Goal: Task Accomplishment & Management: Complete application form

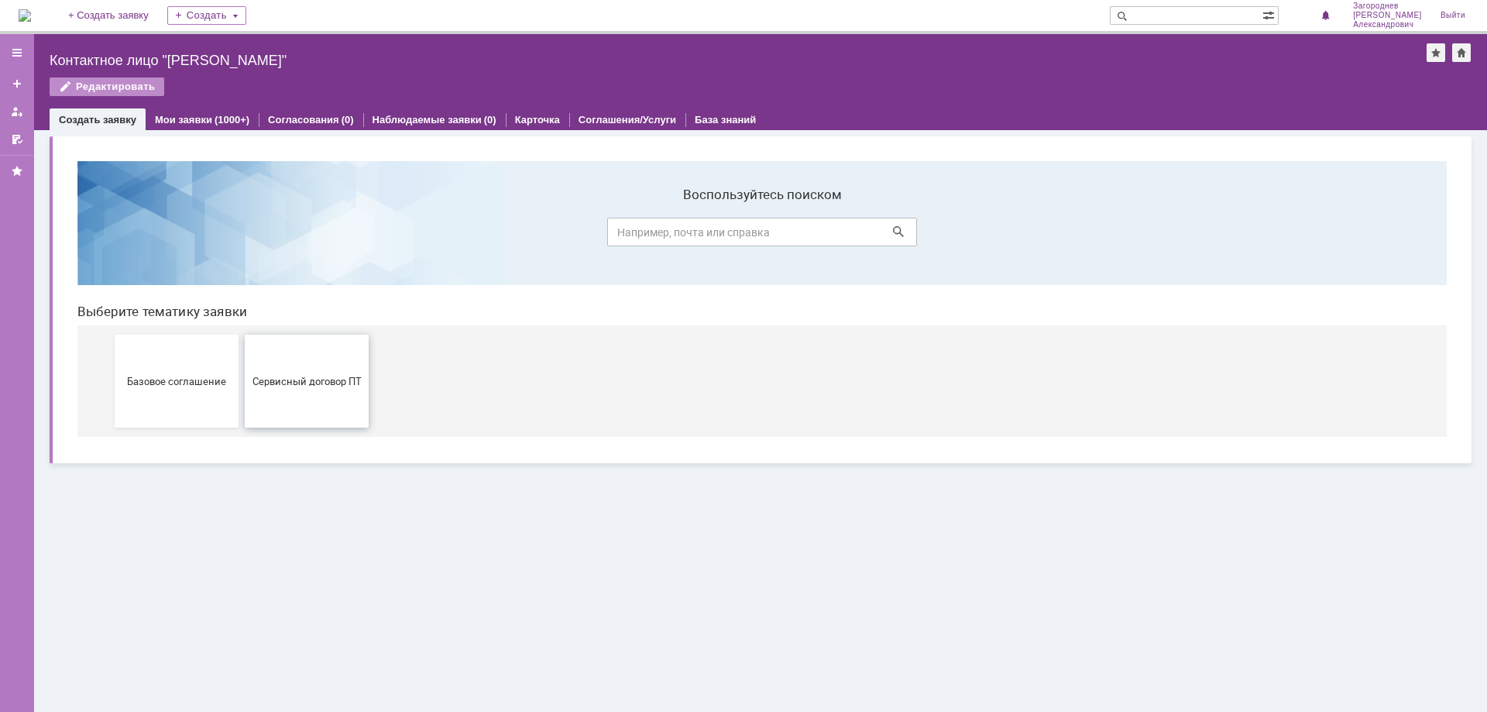
click at [329, 379] on span "Сервисный договор ПТ" at bounding box center [306, 381] width 115 height 12
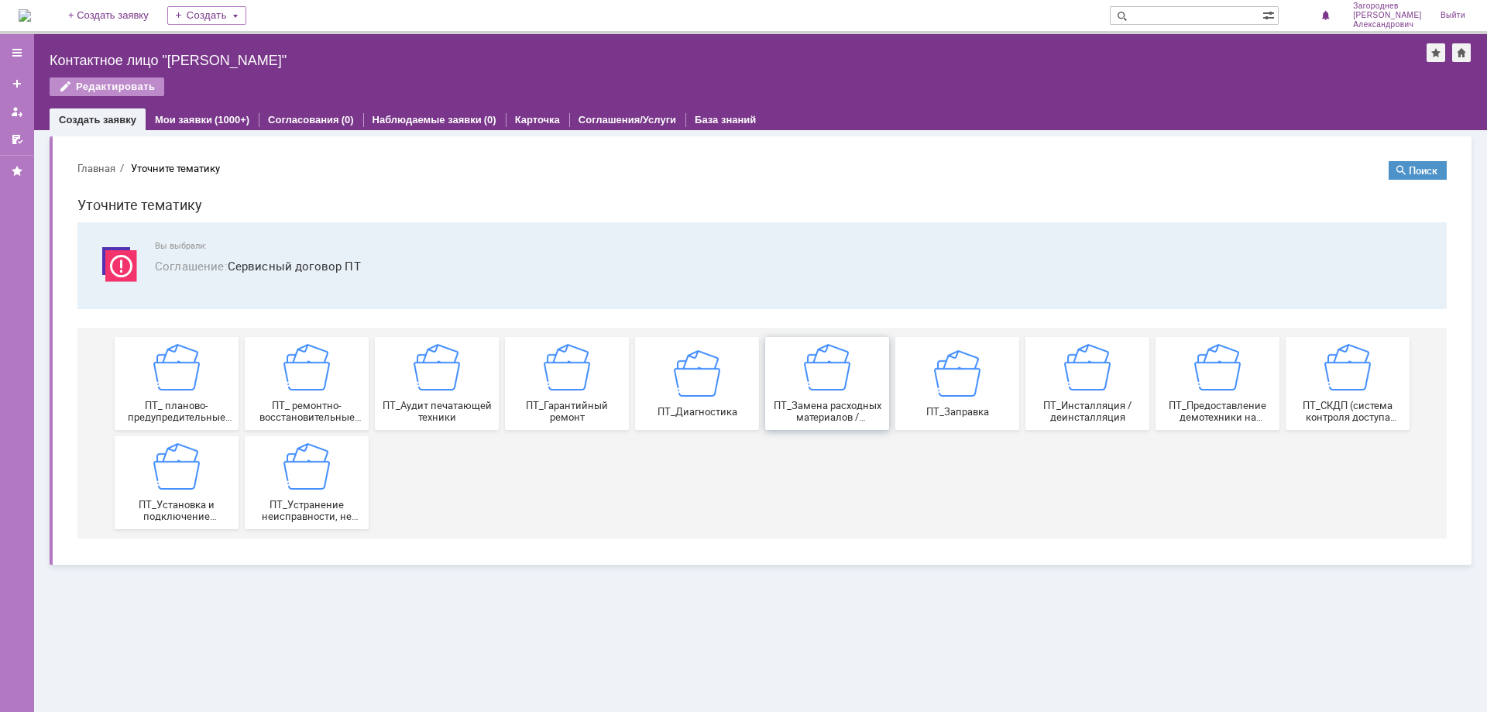
click at [822, 397] on div "ПТ_Замена расходных материалов / ресурсных деталей" at bounding box center [827, 383] width 115 height 79
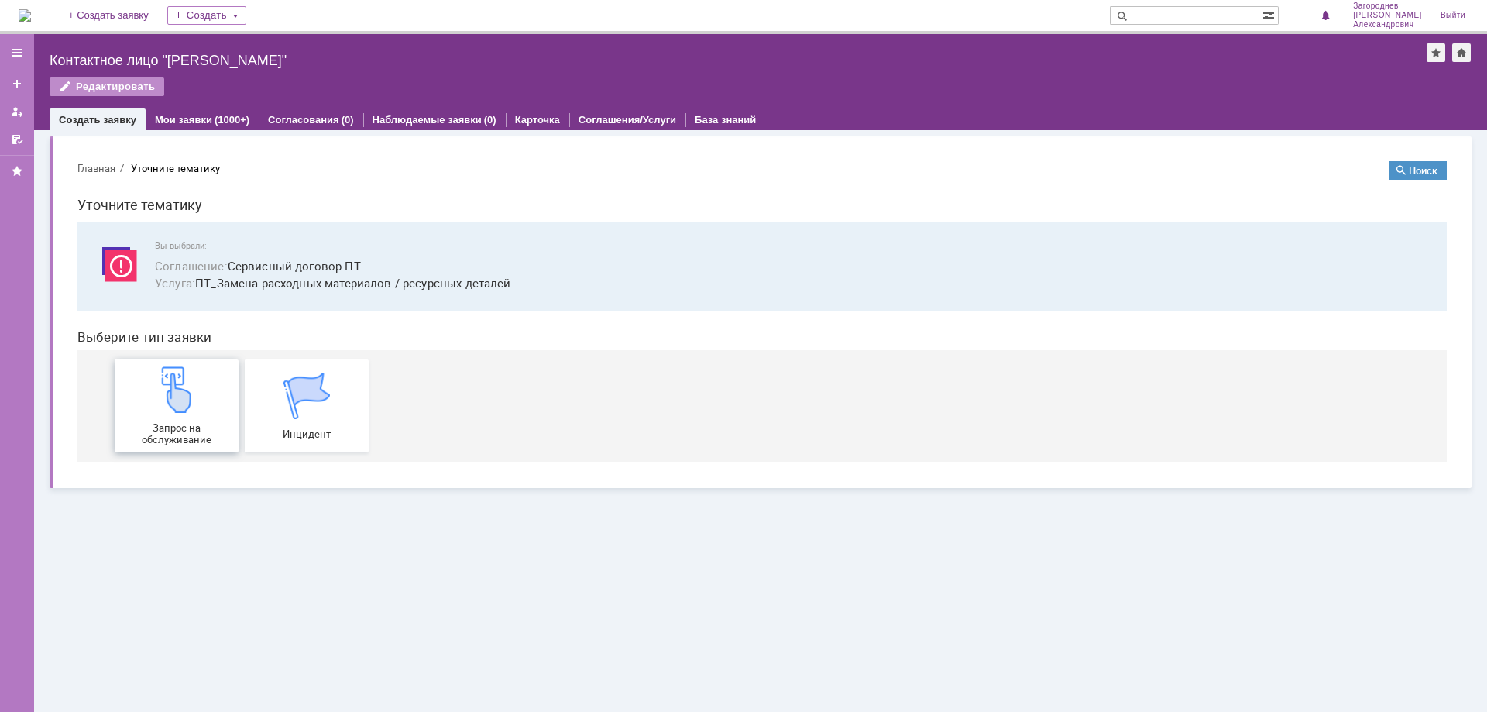
click at [191, 416] on div "Запрос на обслуживание" at bounding box center [176, 405] width 115 height 79
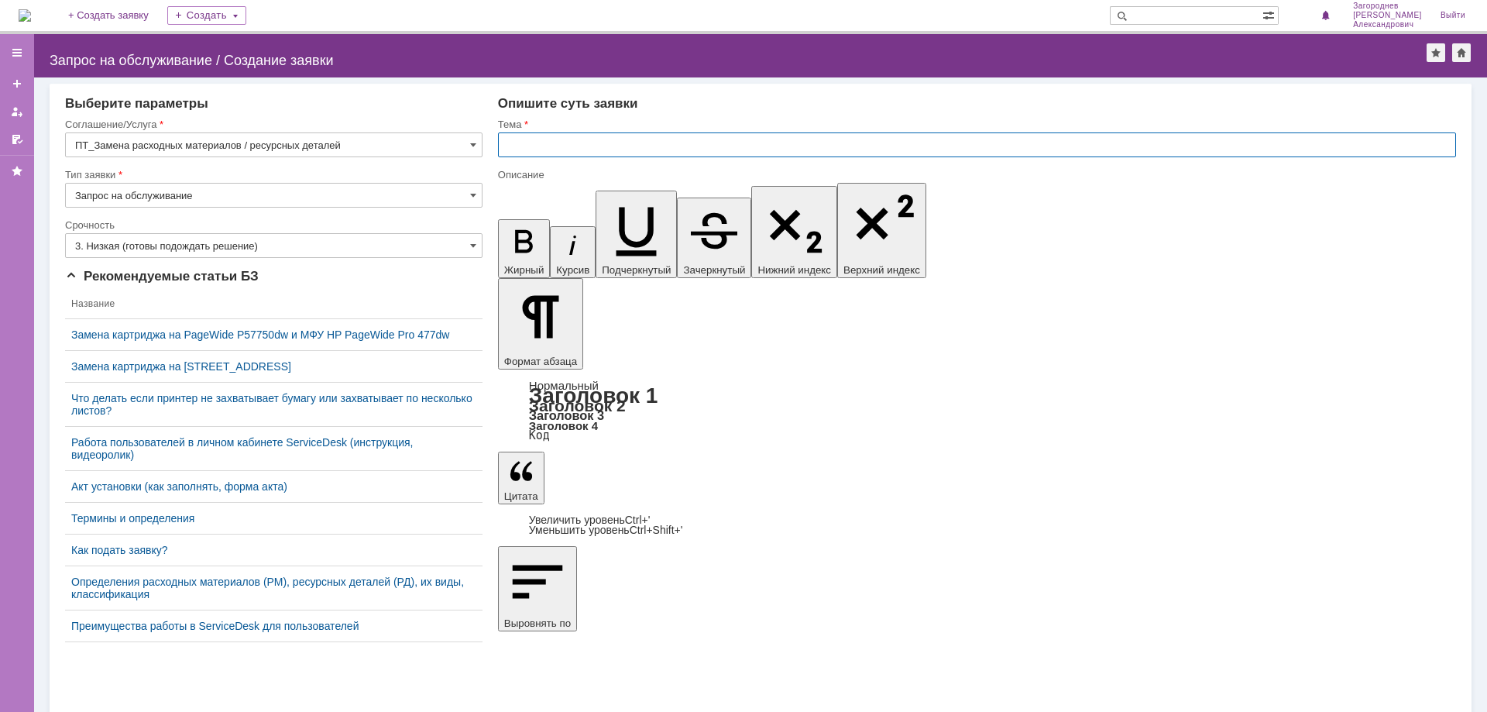
click at [575, 146] on input "text" at bounding box center [977, 144] width 958 height 25
type input "замена картриджа"
